Goal: Task Accomplishment & Management: Use online tool/utility

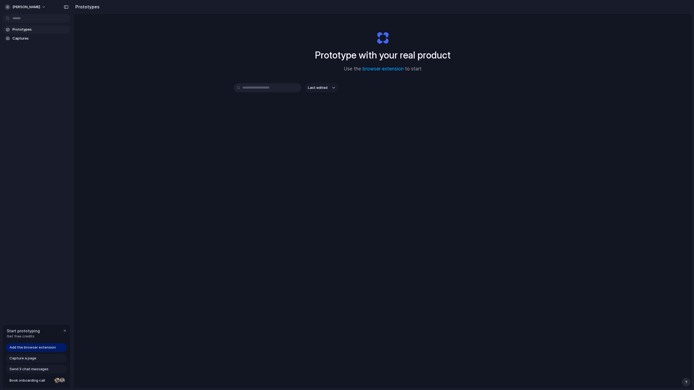
click at [274, 88] on input "text" at bounding box center [268, 87] width 68 height 9
click at [332, 87] on div "button" at bounding box center [333, 88] width 3 height 2
click at [363, 88] on div "Last edited Last created Alphabetical" at bounding box center [347, 195] width 694 height 390
click at [384, 69] on link "browser extension" at bounding box center [382, 68] width 41 height 5
click at [35, 347] on span "Add the browser extension" at bounding box center [32, 347] width 46 height 5
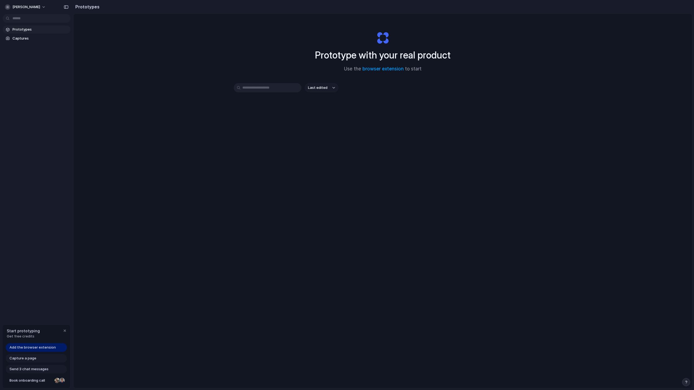
click at [35, 347] on span "Add the browser extension" at bounding box center [32, 347] width 46 height 5
click at [377, 68] on link "browser extension" at bounding box center [382, 68] width 41 height 5
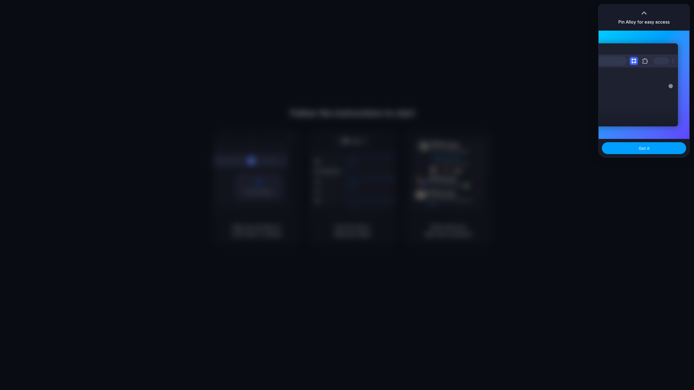
click at [642, 149] on span "Got it" at bounding box center [643, 149] width 11 height 6
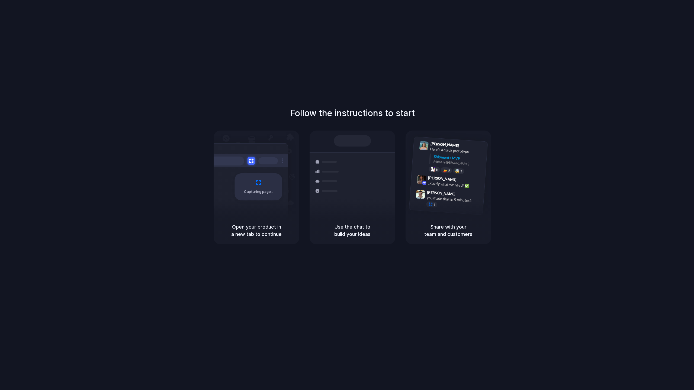
click at [521, 151] on div "Follow the instructions to start Capturing page Open your product in a new tab …" at bounding box center [352, 176] width 694 height 138
click at [363, 163] on div "Container from [GEOGRAPHIC_DATA]" at bounding box center [389, 167] width 59 height 11
click at [264, 177] on div "Capturing page" at bounding box center [258, 186] width 47 height 27
click at [167, 43] on div "Follow the instructions to start Capturing page Open your product in a new tab …" at bounding box center [352, 200] width 705 height 401
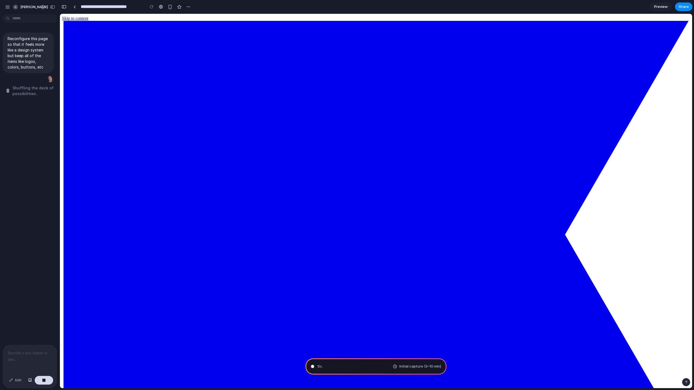
type input "**********"
